Goal: Task Accomplishment & Management: Complete application form

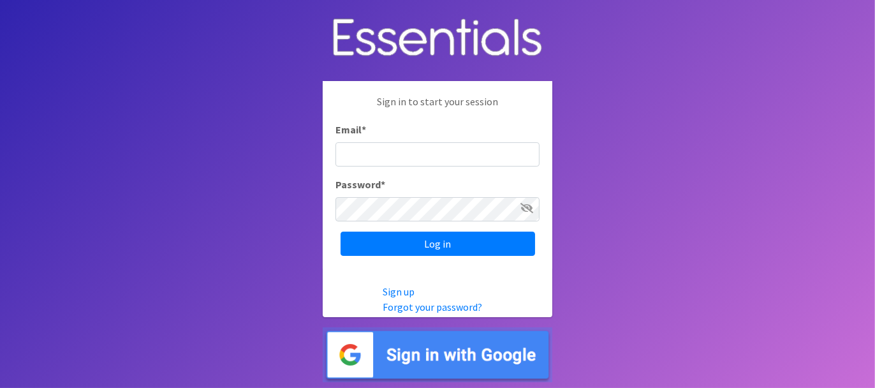
click at [418, 164] on input "Email *" at bounding box center [438, 154] width 204 height 24
type input "lcoombs-martin@wcpss.net"
click at [432, 304] on link "Forgot your password?" at bounding box center [433, 306] width 100 height 13
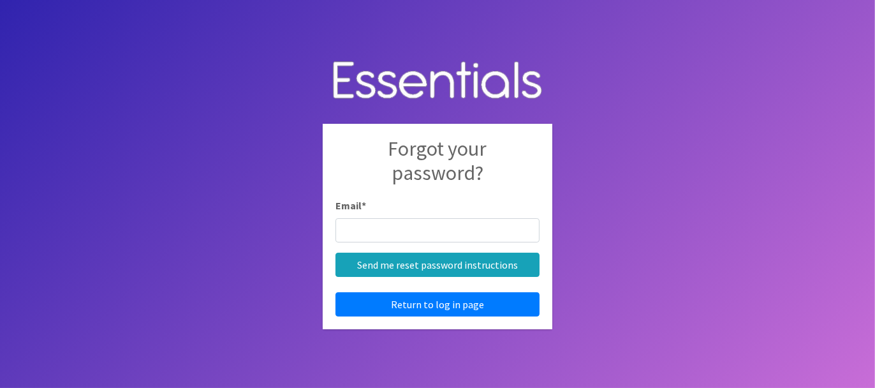
click at [395, 229] on input "Email *" at bounding box center [438, 230] width 204 height 24
type input "[EMAIL_ADDRESS][PERSON_NAME][DOMAIN_NAME]"
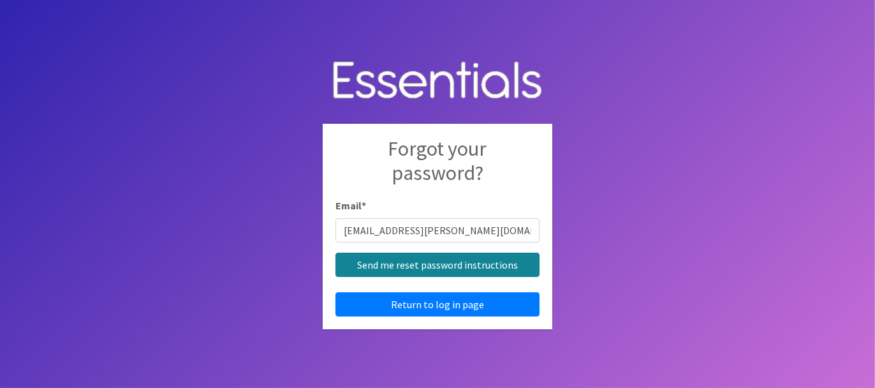
click at [469, 267] on input "Send me reset password instructions" at bounding box center [438, 265] width 204 height 24
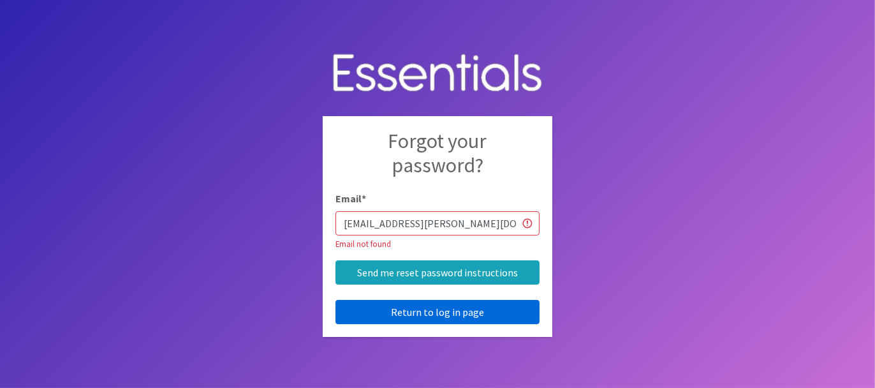
click at [457, 307] on link "Return to log in page" at bounding box center [438, 312] width 204 height 24
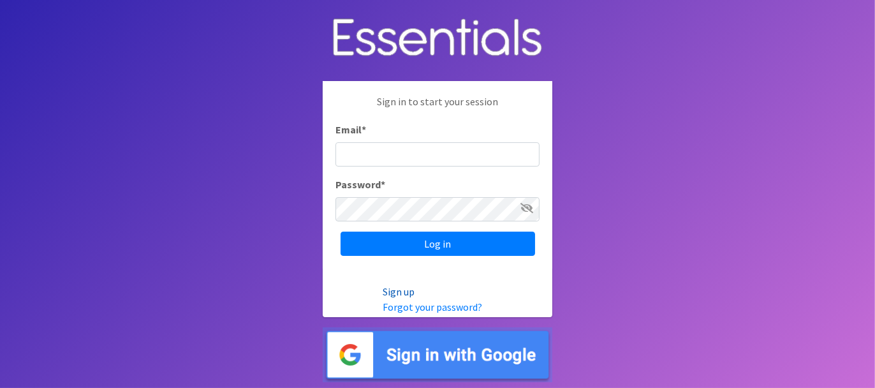
click at [395, 293] on link "Sign up" at bounding box center [399, 291] width 32 height 13
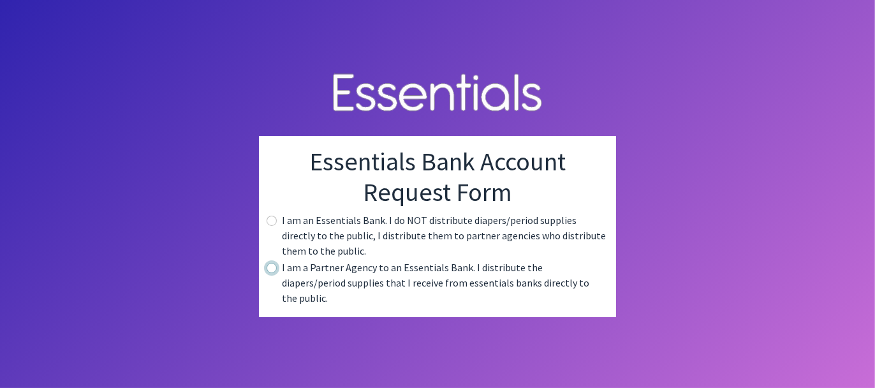
click at [271, 273] on input "radio" at bounding box center [272, 268] width 10 height 10
radio input "true"
